Goal: Information Seeking & Learning: Find specific fact

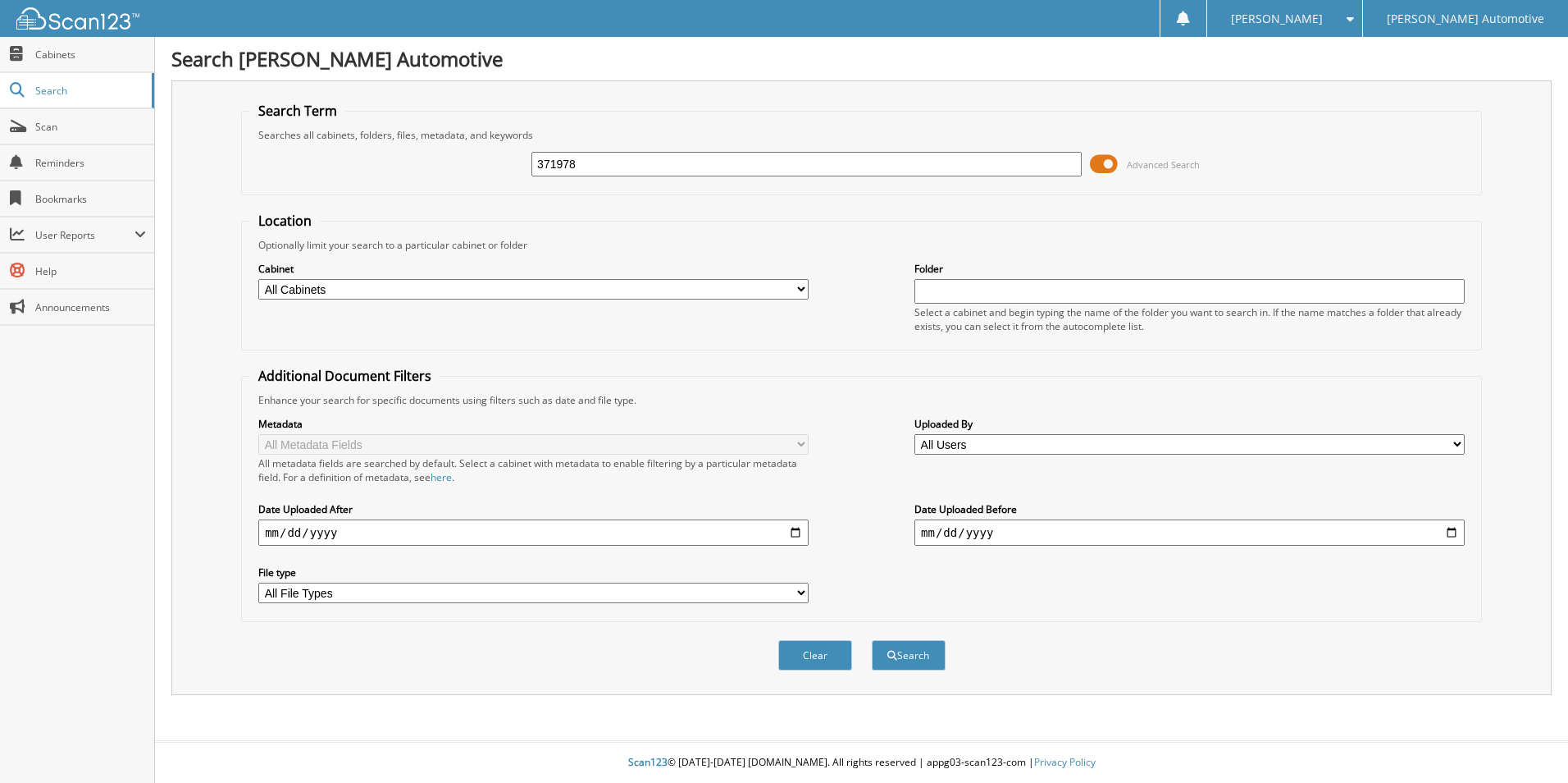
type input "371978"
click at [872, 641] on button "Search" at bounding box center [909, 655] width 74 height 30
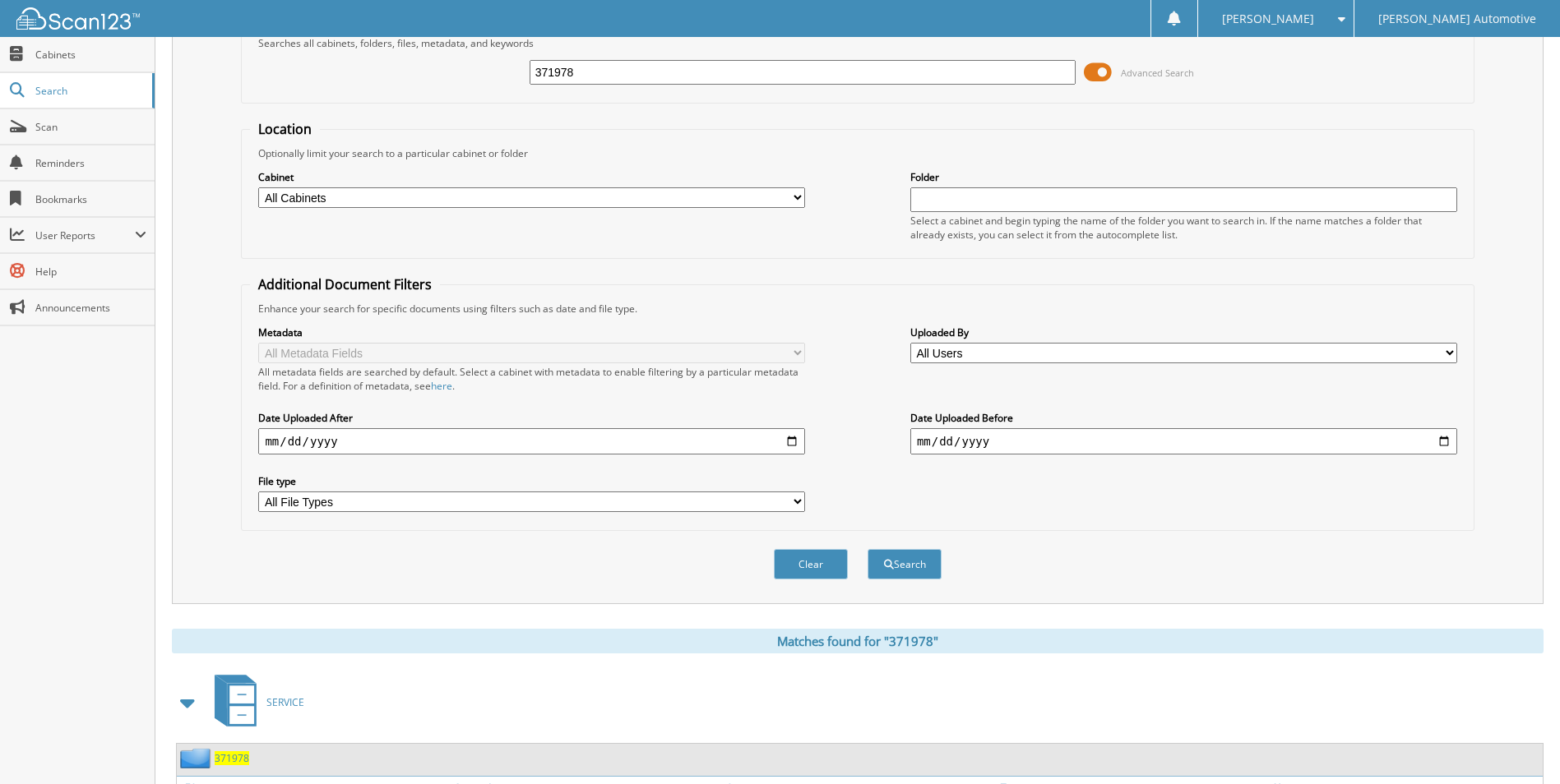
scroll to position [198, 0]
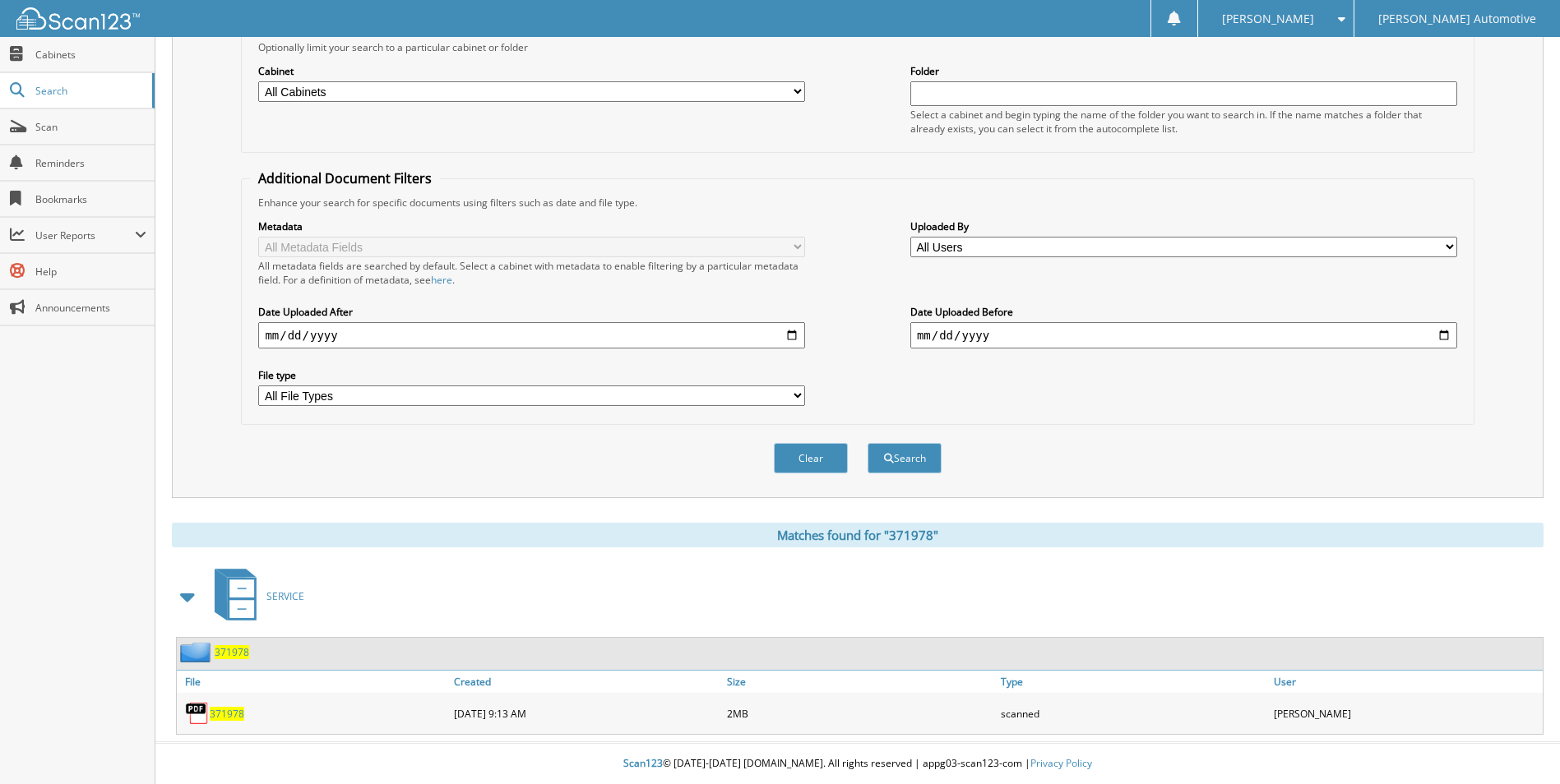
click at [208, 711] on img at bounding box center [197, 713] width 25 height 25
click at [222, 713] on span "371978" at bounding box center [227, 713] width 35 height 14
